Goal: Information Seeking & Learning: Check status

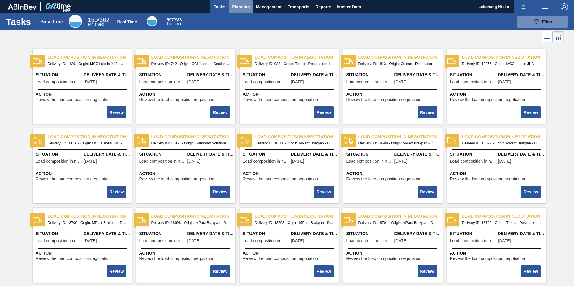
click at [241, 5] on span "Planning" at bounding box center [241, 6] width 18 height 7
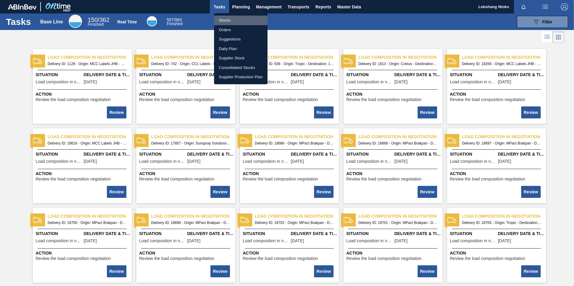
click at [226, 17] on li "Stocks" at bounding box center [240, 21] width 53 height 10
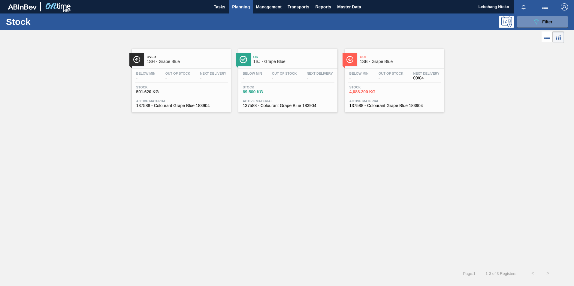
click at [378, 65] on div "Out 1SB - Grape Blue" at bounding box center [400, 60] width 81 height 14
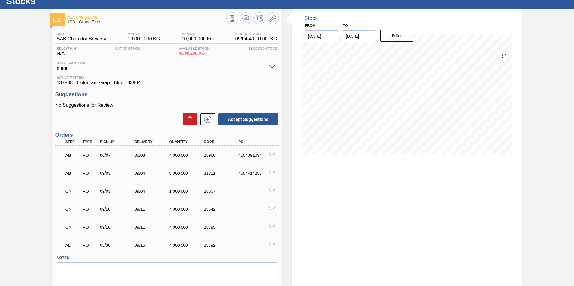
scroll to position [30, 0]
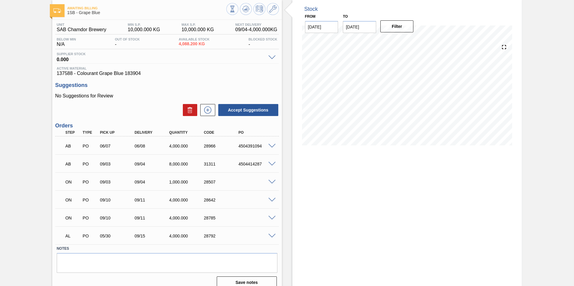
click at [272, 181] on span at bounding box center [271, 182] width 7 height 5
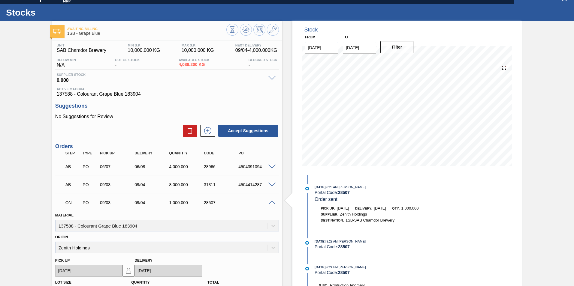
scroll to position [0, 0]
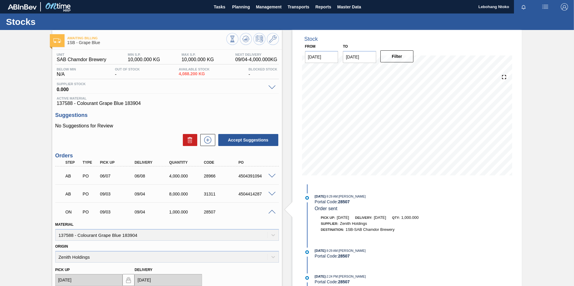
click at [546, 7] on img "button" at bounding box center [544, 6] width 7 height 7
click at [544, 63] on div at bounding box center [287, 143] width 574 height 286
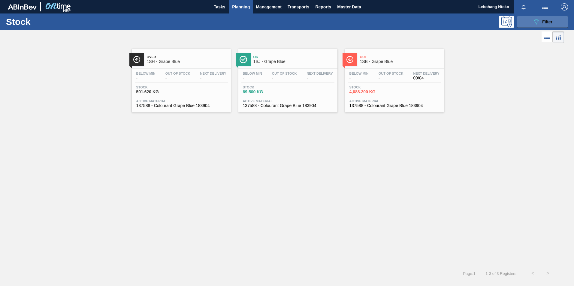
click at [541, 20] on div "089F7B8B-B2A5-4AFE-B5C0-19BA573D28AC Filter" at bounding box center [542, 21] width 20 height 7
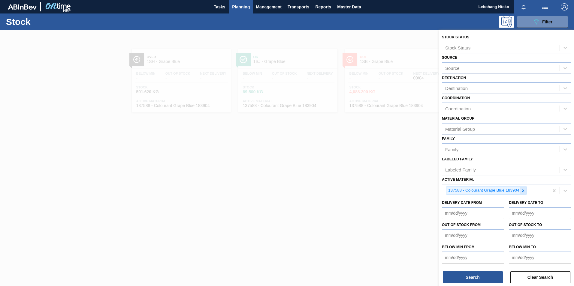
click at [522, 192] on icon at bounding box center [523, 191] width 4 height 4
paste Material "274691"
type Material "274691"
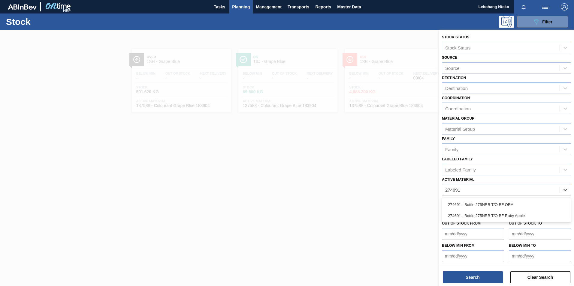
click at [474, 217] on div "274691 - Bottle 275NRB T/O BF Ruby Apple" at bounding box center [506, 215] width 129 height 11
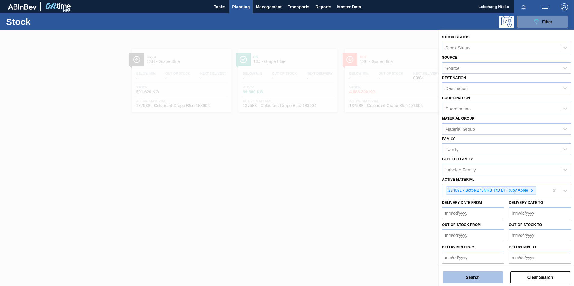
click at [475, 276] on button "Search" at bounding box center [473, 278] width 60 height 12
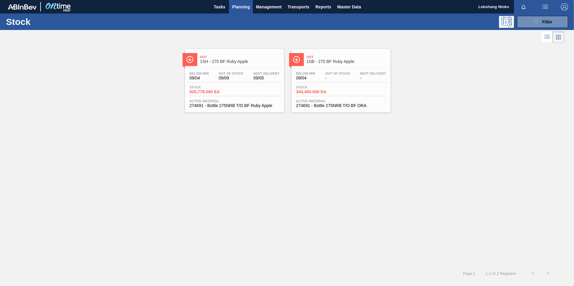
click at [334, 90] on span "344,400.000 EA" at bounding box center [317, 92] width 42 height 5
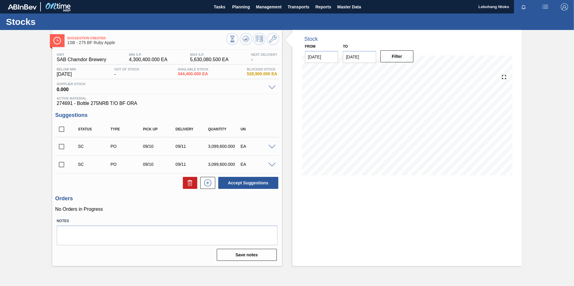
click at [62, 148] on input "checkbox" at bounding box center [61, 146] width 13 height 13
click at [272, 148] on span at bounding box center [271, 147] width 7 height 5
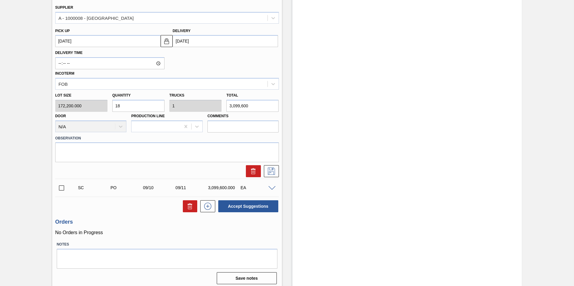
scroll to position [204, 0]
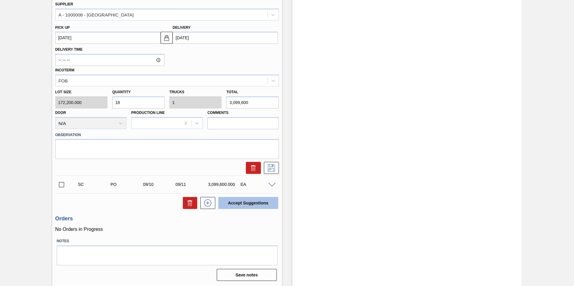
click at [242, 203] on button "Accept Suggestions" at bounding box center [248, 203] width 60 height 12
checkbox input "false"
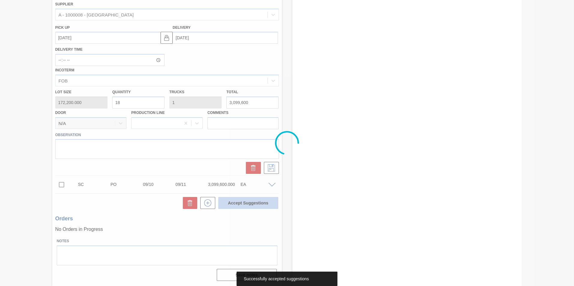
scroll to position [0, 0]
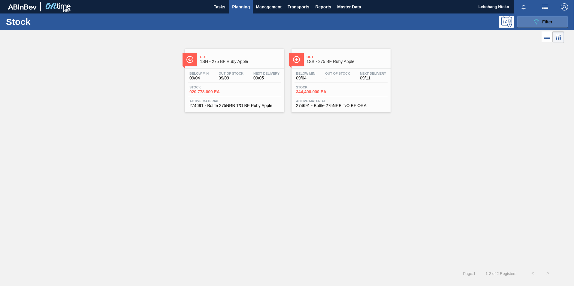
click at [543, 22] on span "Filter" at bounding box center [547, 22] width 10 height 5
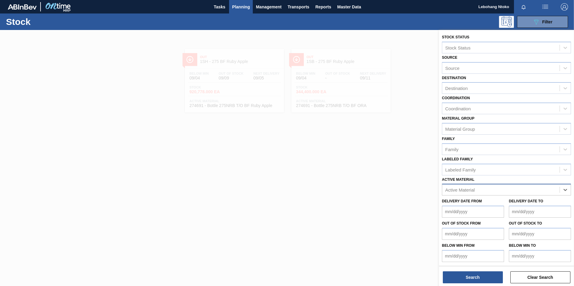
paste Material "279205"
type Material "279205"
click at [478, 201] on div "279205 - Bottle: 620NRB Green" at bounding box center [506, 204] width 129 height 11
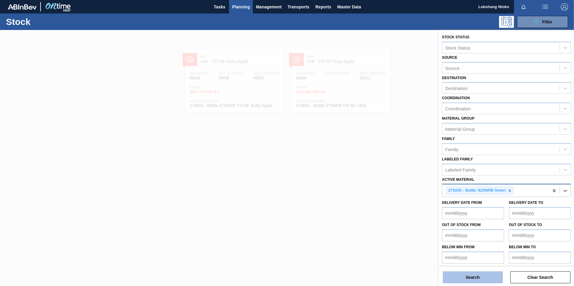
click at [481, 275] on button "Search" at bounding box center [473, 278] width 60 height 12
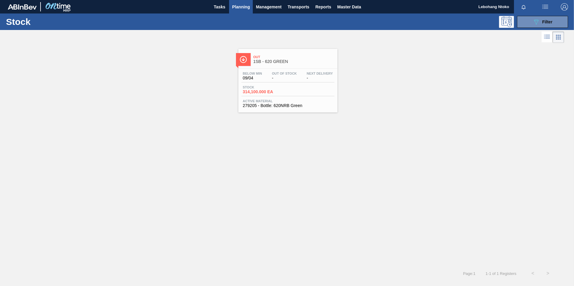
click at [309, 89] on div "Stock 314,100.000 EA" at bounding box center [287, 91] width 93 height 11
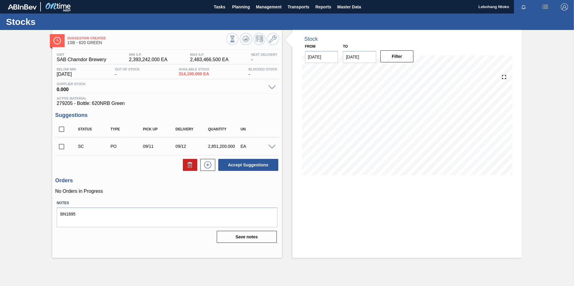
click at [59, 146] on input "checkbox" at bounding box center [61, 146] width 13 height 13
click at [248, 165] on button "Accept Suggestions" at bounding box center [248, 165] width 60 height 12
checkbox input "false"
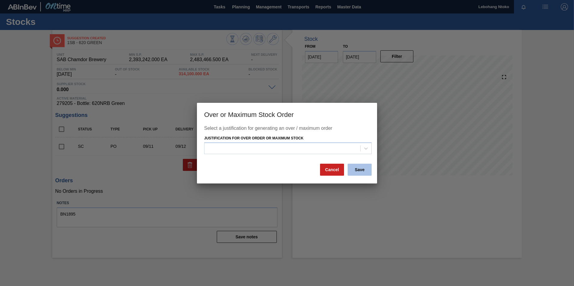
click at [358, 170] on button "Save" at bounding box center [360, 170] width 24 height 12
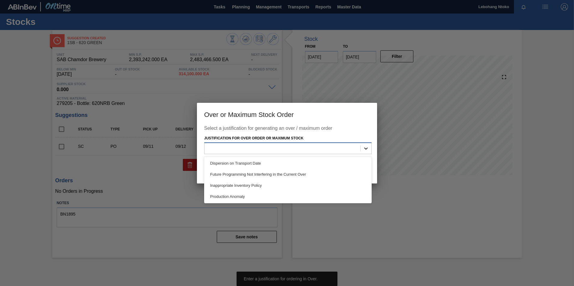
click at [366, 151] on icon at bounding box center [366, 149] width 6 height 6
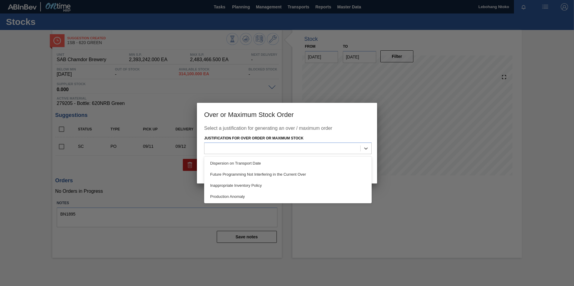
drag, startPoint x: 243, startPoint y: 196, endPoint x: 248, endPoint y: 194, distance: 5.0
click at [243, 196] on div "Production Anomaly" at bounding box center [287, 196] width 167 height 11
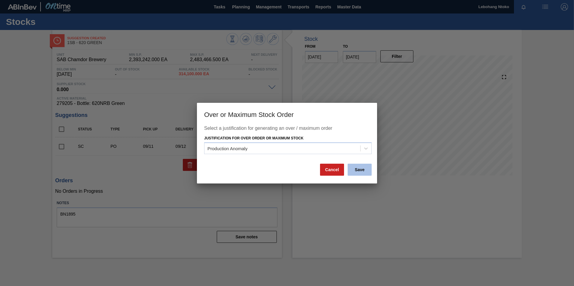
click at [361, 171] on button "Save" at bounding box center [360, 170] width 24 height 12
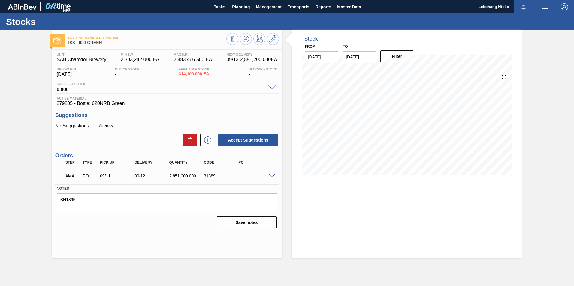
click at [271, 175] on span at bounding box center [271, 176] width 7 height 5
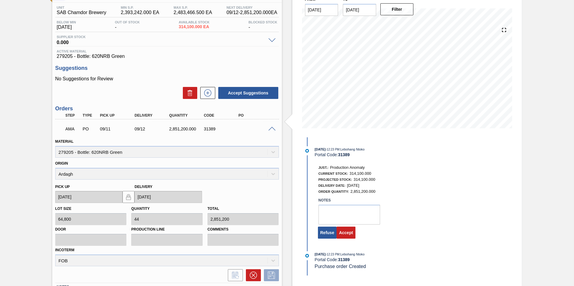
scroll to position [60, 0]
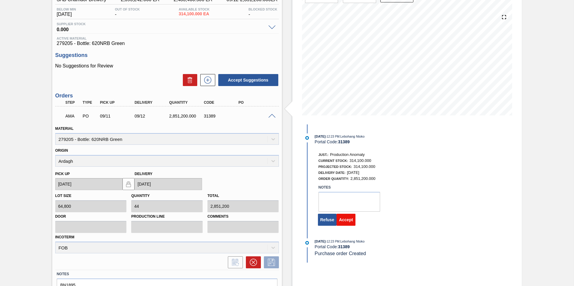
click at [343, 219] on button "Accept" at bounding box center [345, 220] width 19 height 12
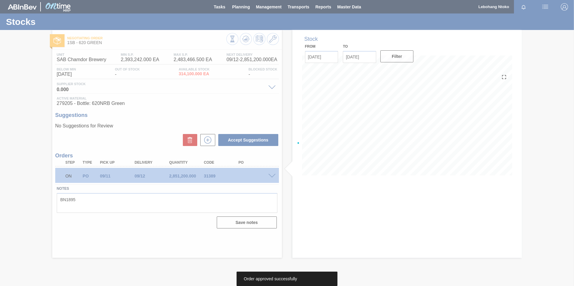
scroll to position [0, 0]
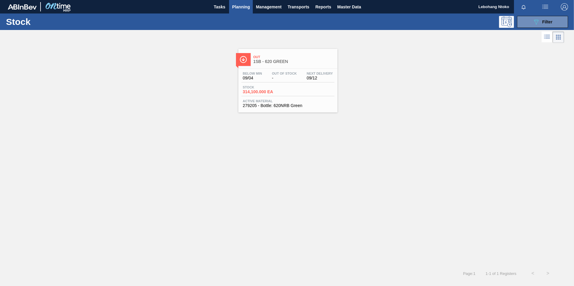
click at [296, 82] on div "Below Min 09/04 Out Of Stock - Next Delivery 09/12" at bounding box center [287, 77] width 93 height 11
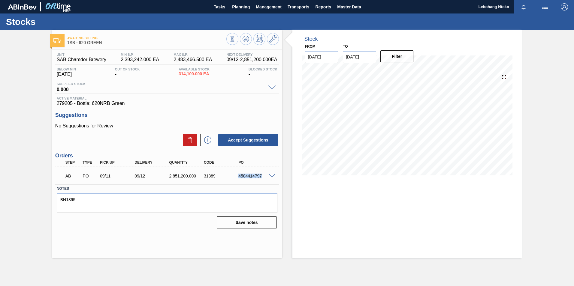
drag, startPoint x: 262, startPoint y: 177, endPoint x: 234, endPoint y: 177, distance: 27.9
click at [234, 177] on div "4504414797" at bounding box center [251, 176] width 35 height 5
drag, startPoint x: 234, startPoint y: 177, endPoint x: 243, endPoint y: 176, distance: 8.7
copy div "4504414797"
click at [545, 6] on img "button" at bounding box center [544, 6] width 7 height 7
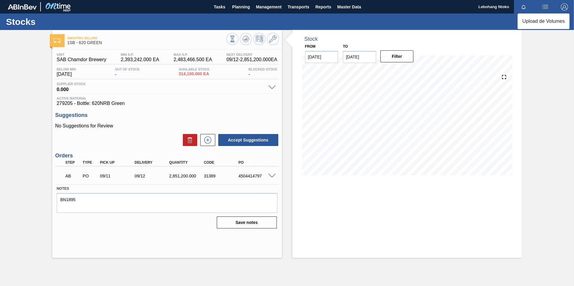
click at [528, 83] on div at bounding box center [287, 143] width 574 height 286
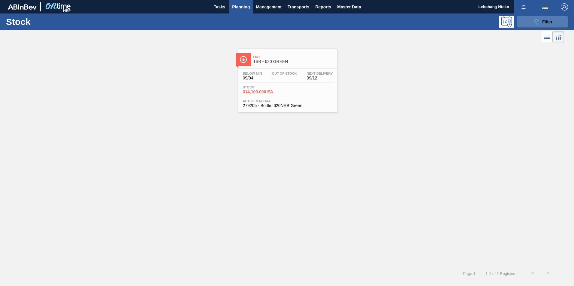
click at [545, 18] on div "089F7B8B-B2A5-4AFE-B5C0-19BA573D28AC Filter" at bounding box center [542, 21] width 20 height 7
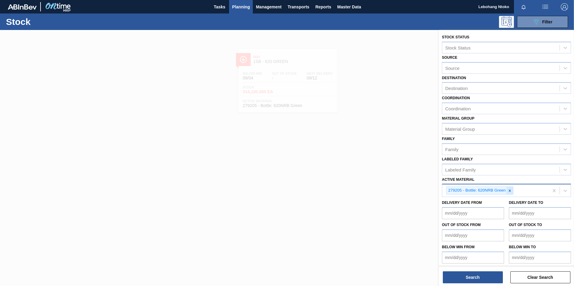
click at [510, 191] on icon at bounding box center [509, 191] width 4 height 4
paste Material "274691"
type Material "274691"
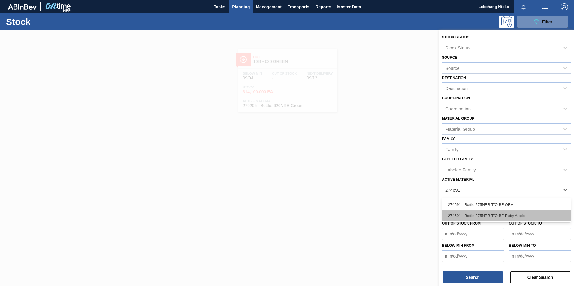
click at [510, 217] on div "274691 - Bottle 275NRB T/O BF Ruby Apple" at bounding box center [506, 215] width 129 height 11
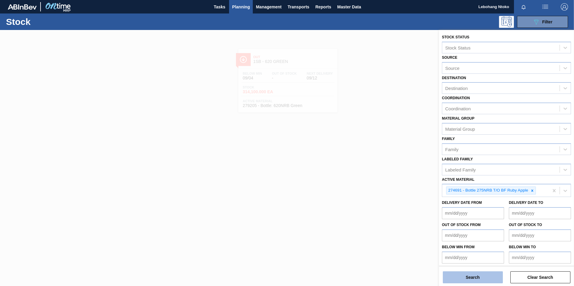
click at [461, 277] on button "Search" at bounding box center [473, 278] width 60 height 12
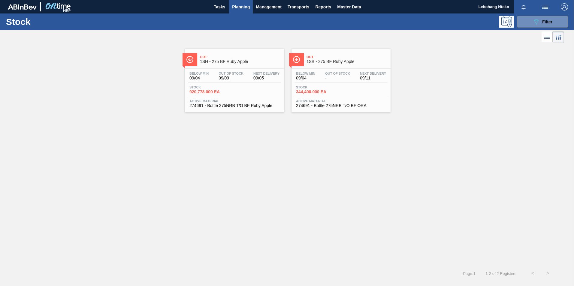
drag, startPoint x: 313, startPoint y: 78, endPoint x: 316, endPoint y: 80, distance: 3.8
click at [313, 78] on span "09/04" at bounding box center [305, 78] width 19 height 5
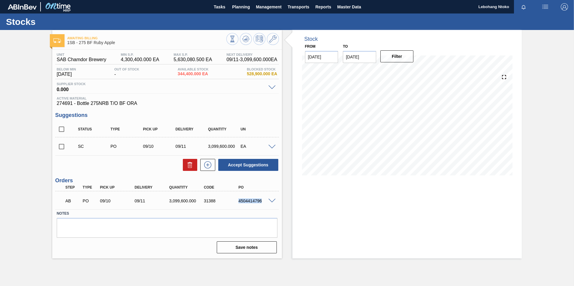
drag, startPoint x: 239, startPoint y: 201, endPoint x: 265, endPoint y: 198, distance: 26.5
click at [265, 198] on div "AB PO 09/10 09/11 3,099,600.000 31388 4504414796" at bounding box center [166, 200] width 208 height 12
copy div "4504414796"
